Goal: Information Seeking & Learning: Learn about a topic

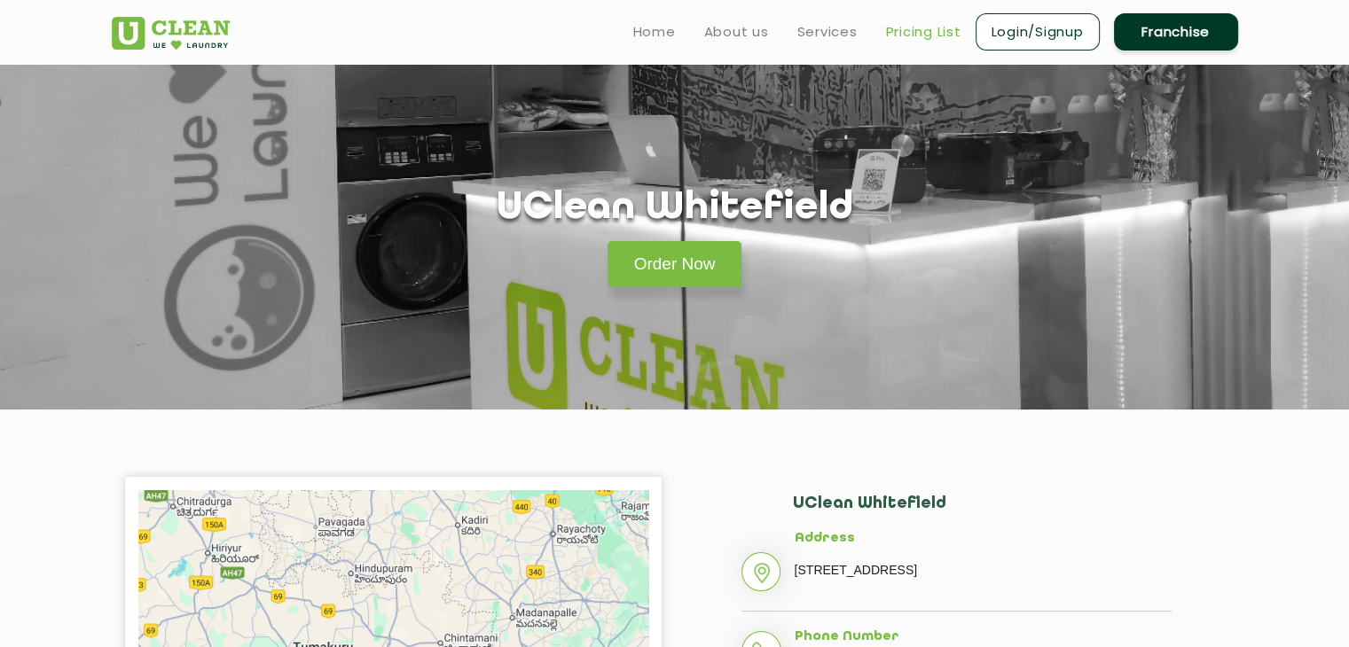
click at [902, 36] on link "Pricing List" at bounding box center [923, 31] width 75 height 21
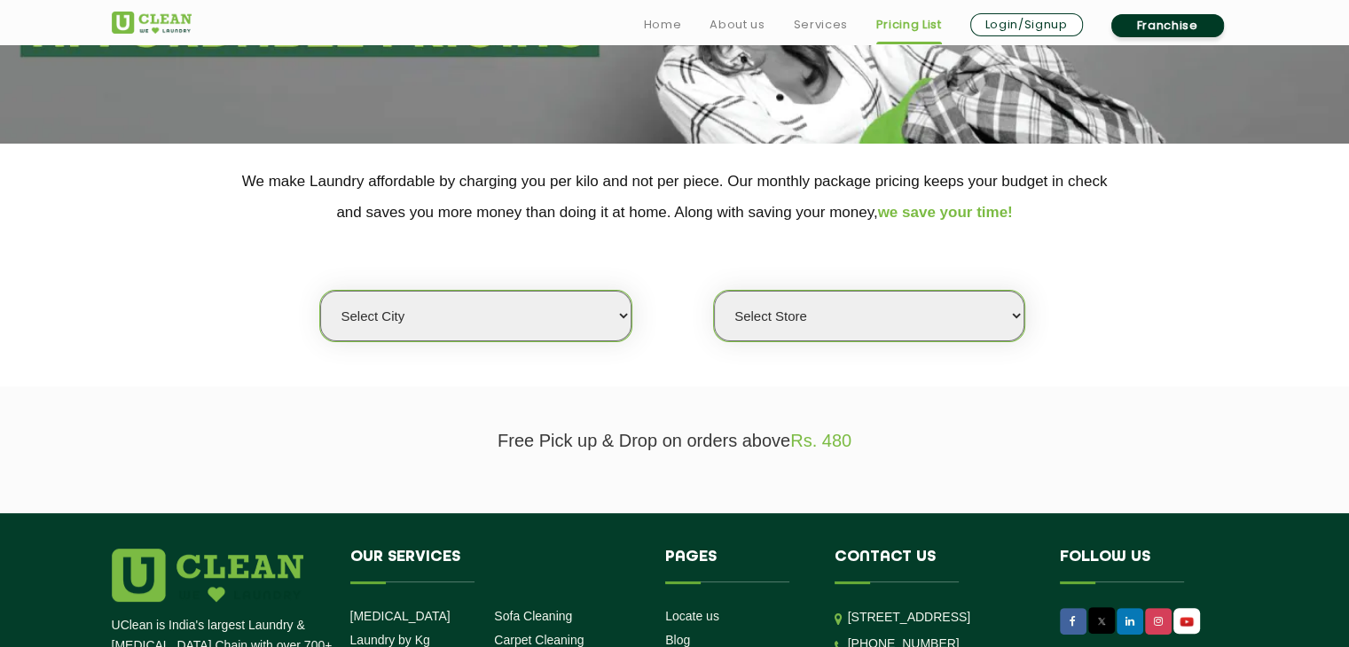
scroll to position [277, 0]
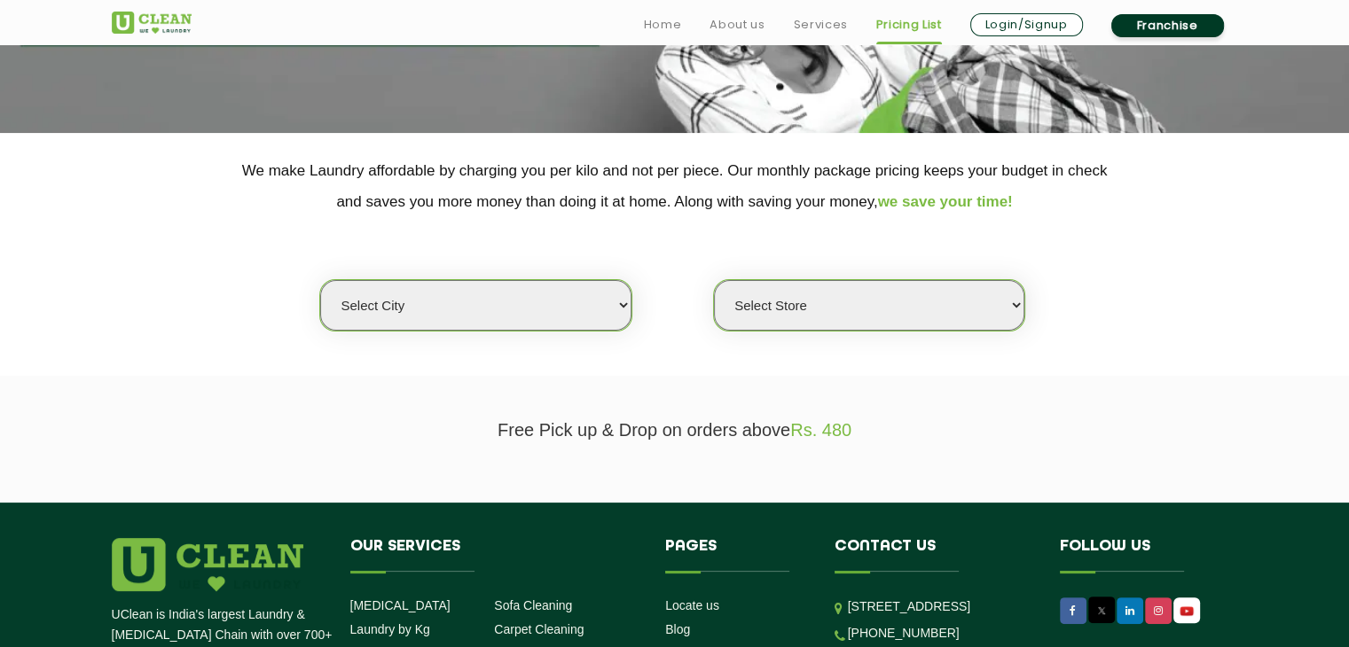
click at [571, 295] on select "Select city [GEOGRAPHIC_DATA] [GEOGRAPHIC_DATA] [GEOGRAPHIC_DATA] [GEOGRAPHIC_D…" at bounding box center [475, 305] width 310 height 51
select select "6"
click at [320, 280] on select "Select city [GEOGRAPHIC_DATA] [GEOGRAPHIC_DATA] [GEOGRAPHIC_DATA] [GEOGRAPHIC_D…" at bounding box center [475, 305] width 310 height 51
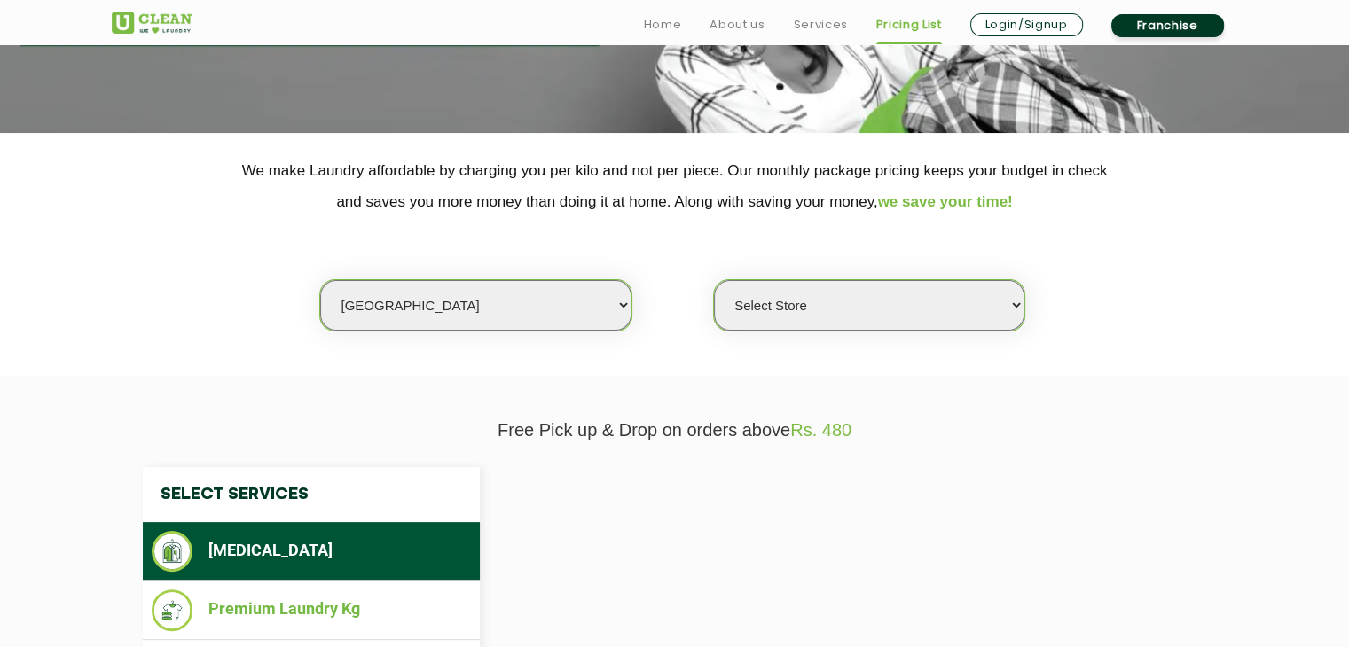
scroll to position [383, 0]
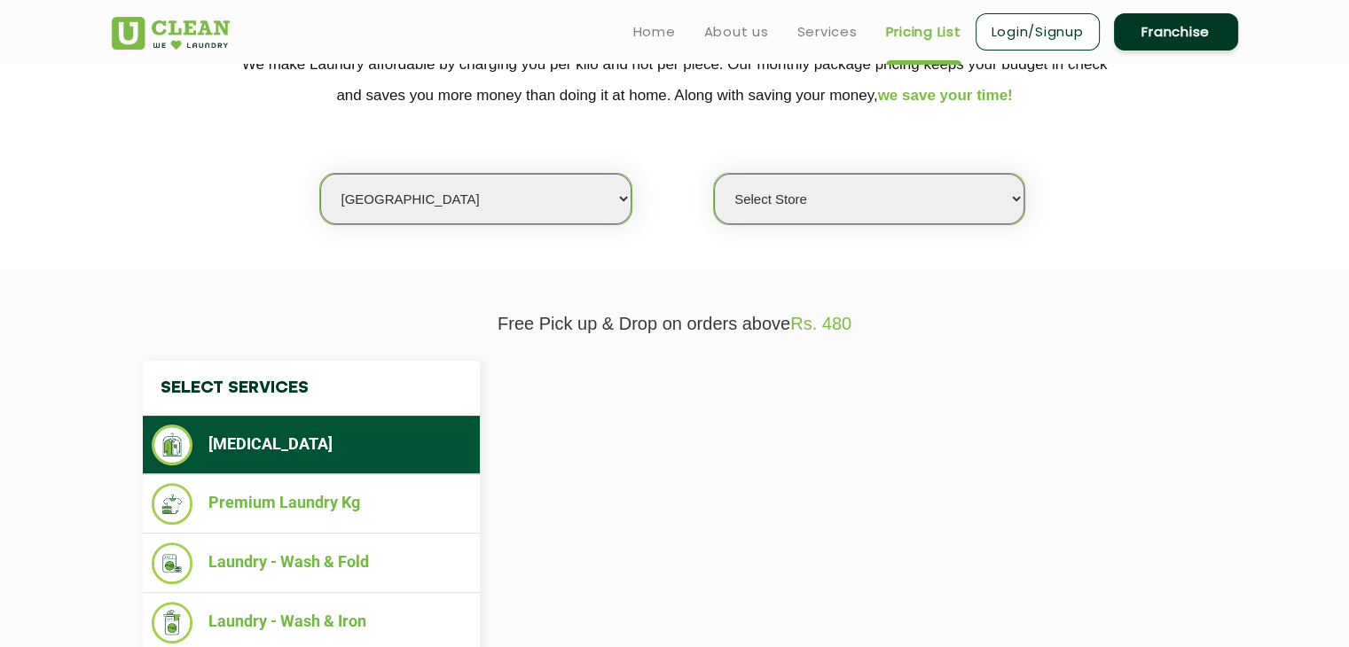
click at [844, 181] on select "Select Store" at bounding box center [869, 199] width 310 height 51
select select "413"
click at [714, 174] on select "Select Store [GEOGRAPHIC_DATA] [GEOGRAPHIC_DATA] UClean KR [GEOGRAPHIC_DATA] [G…" at bounding box center [869, 199] width 310 height 51
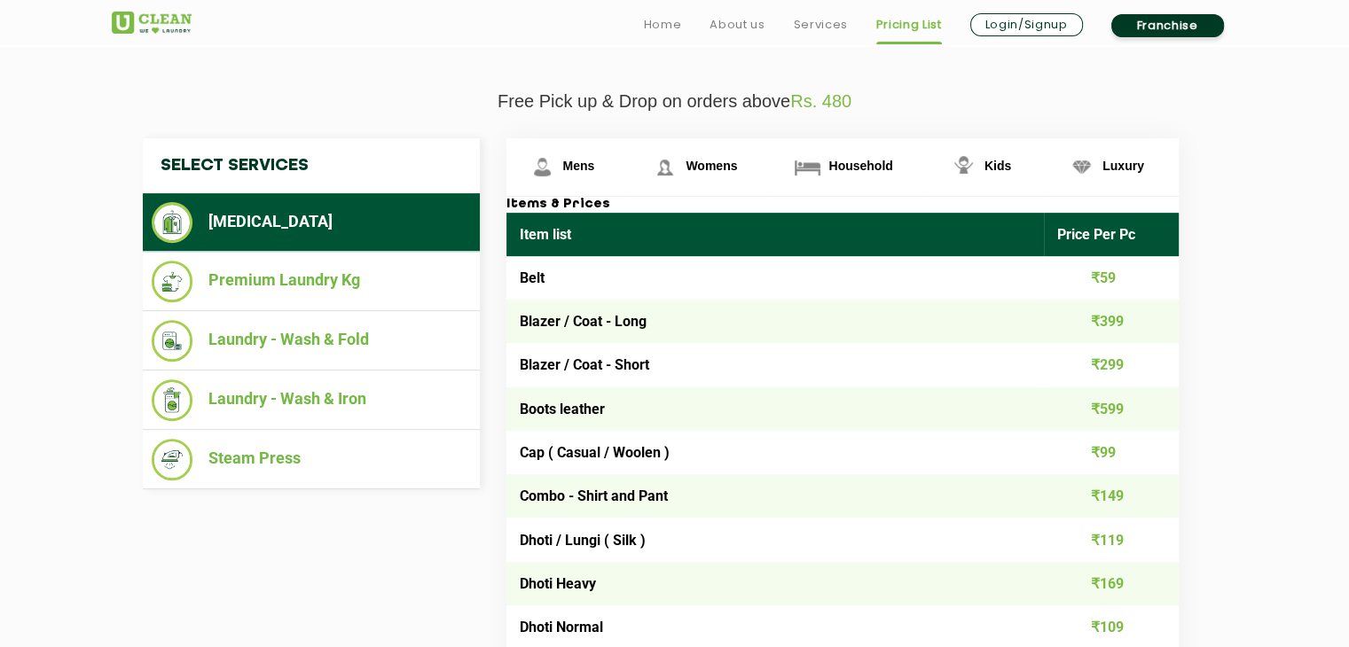
scroll to position [608, 0]
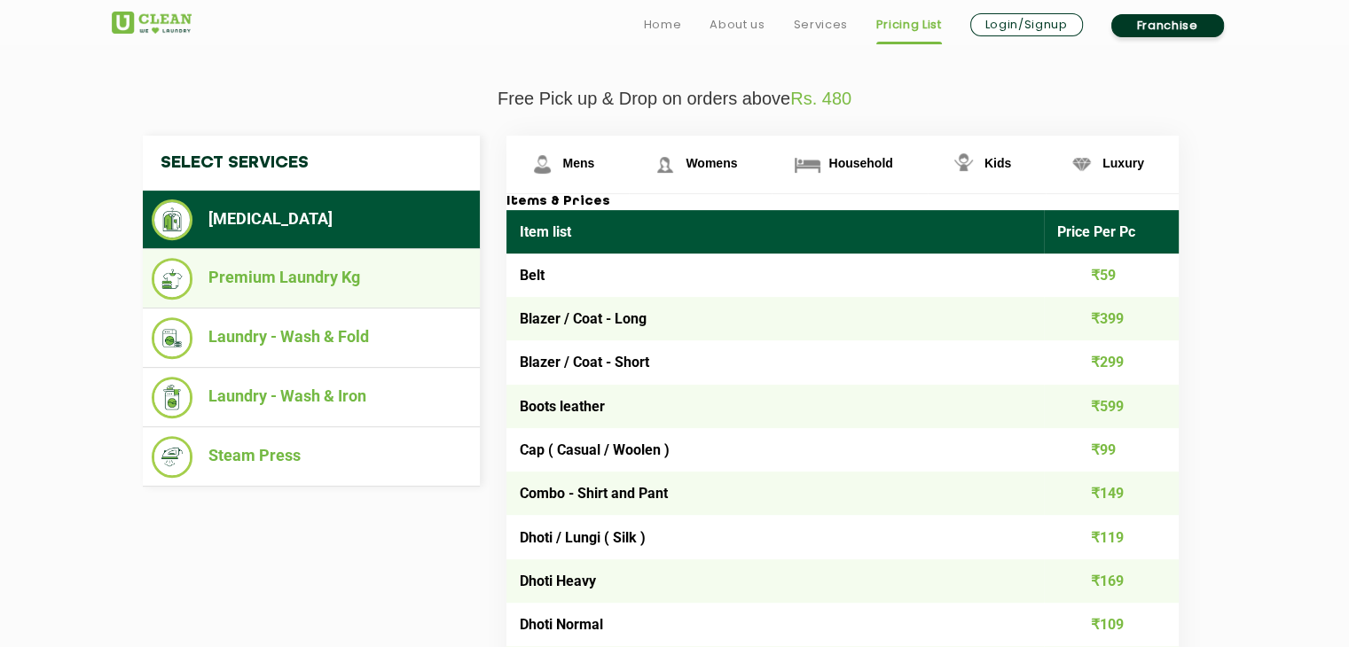
click at [326, 280] on li "Premium Laundry Kg" at bounding box center [311, 279] width 319 height 42
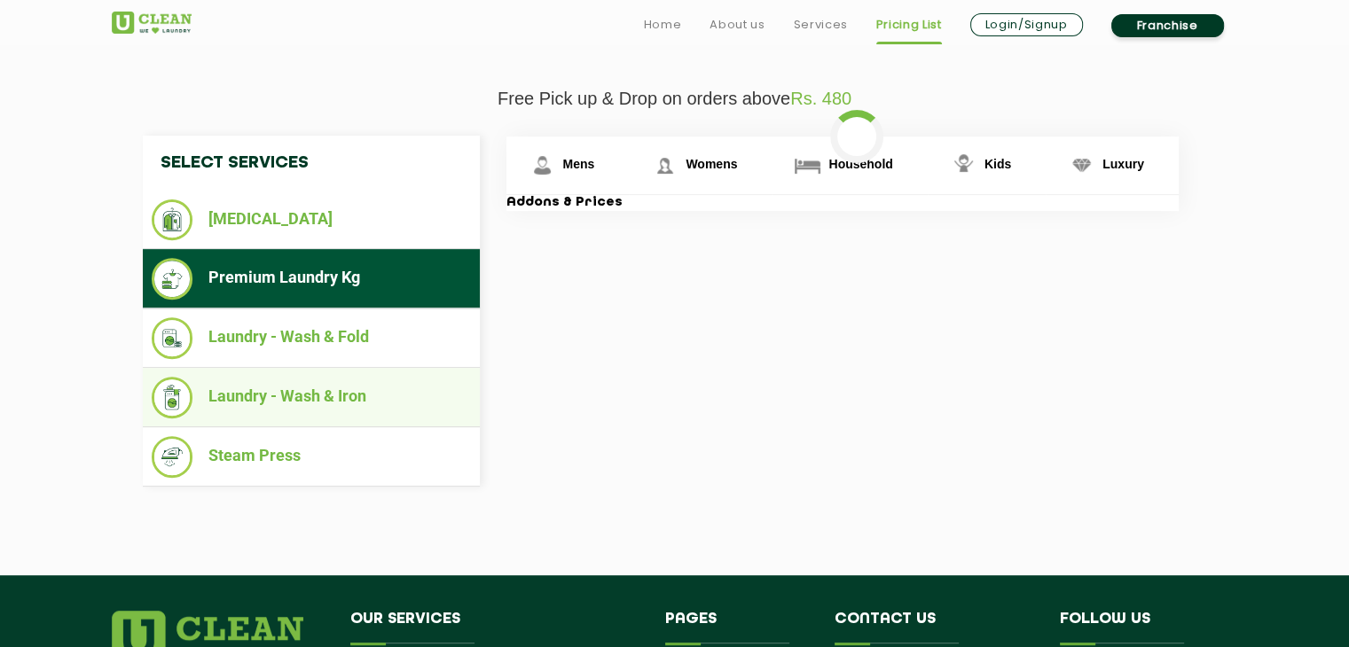
click at [333, 388] on li "Laundry - Wash & Iron" at bounding box center [311, 398] width 319 height 42
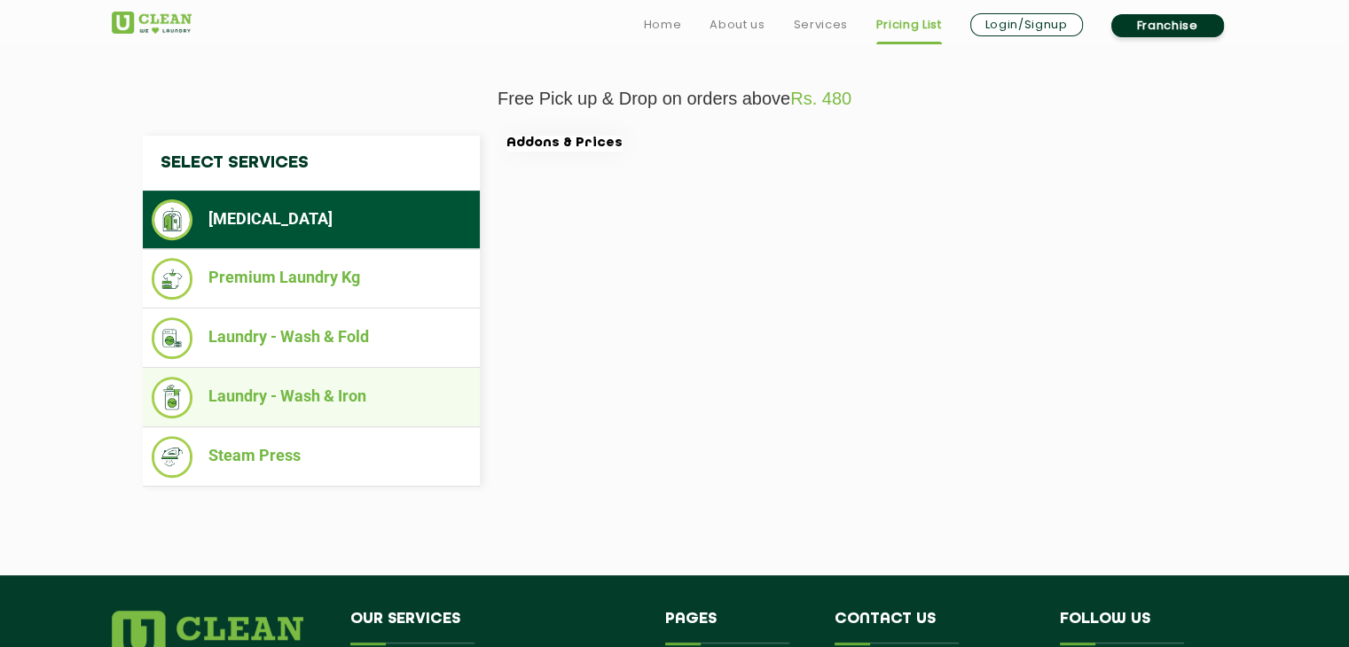
click at [382, 398] on li "Laundry - Wash & Iron" at bounding box center [311, 398] width 319 height 42
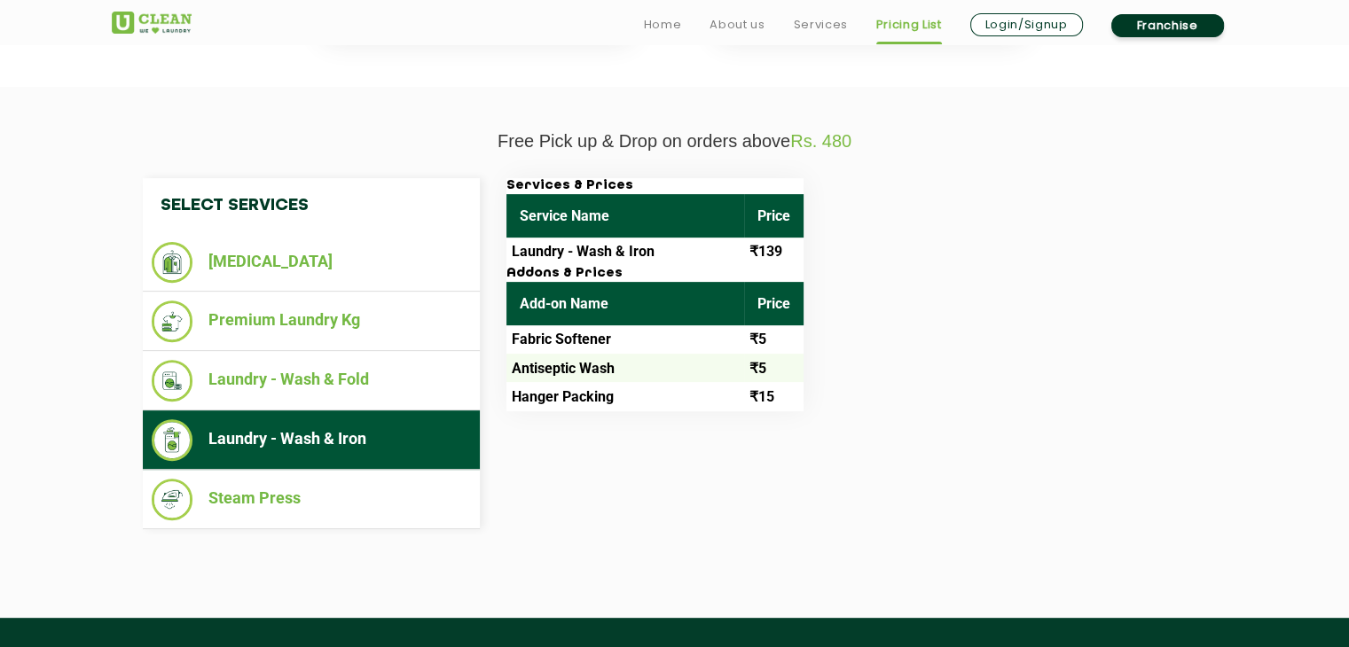
scroll to position [567, 0]
